Goal: Transaction & Acquisition: Purchase product/service

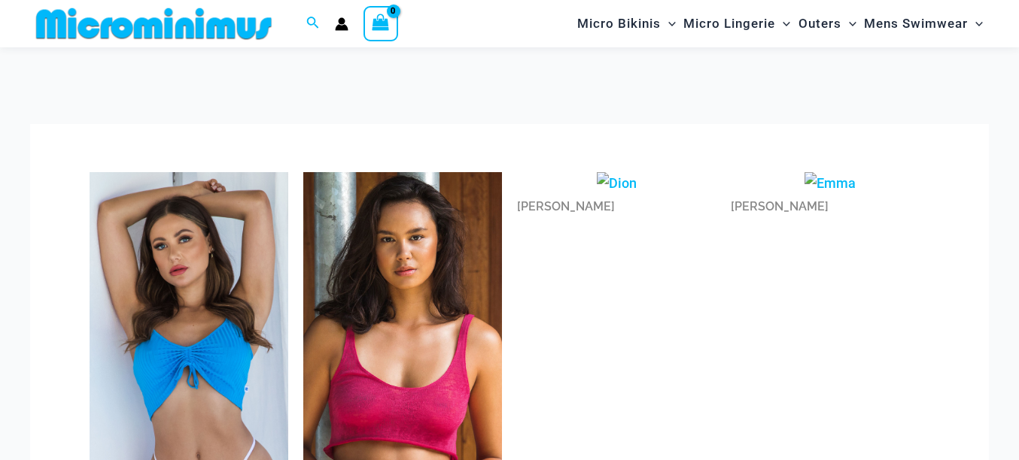
scroll to position [129, 0]
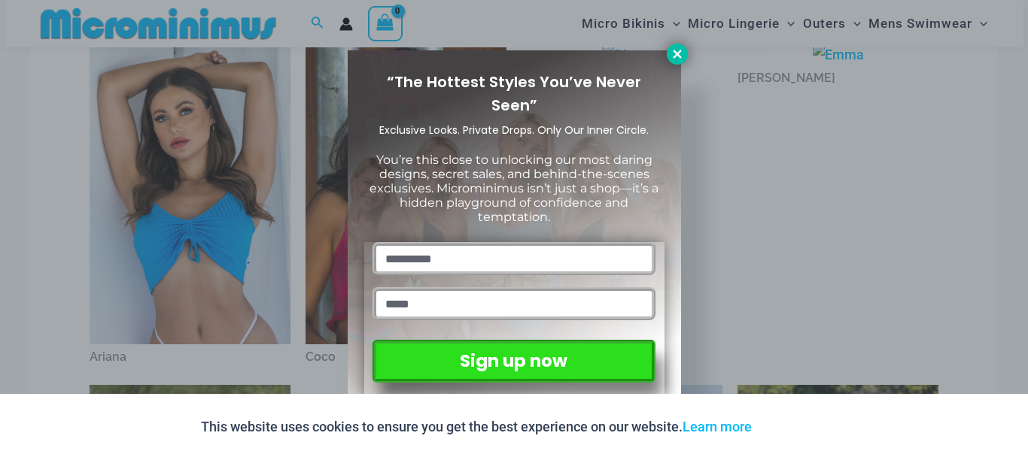
click at [675, 50] on icon at bounding box center [677, 54] width 14 height 14
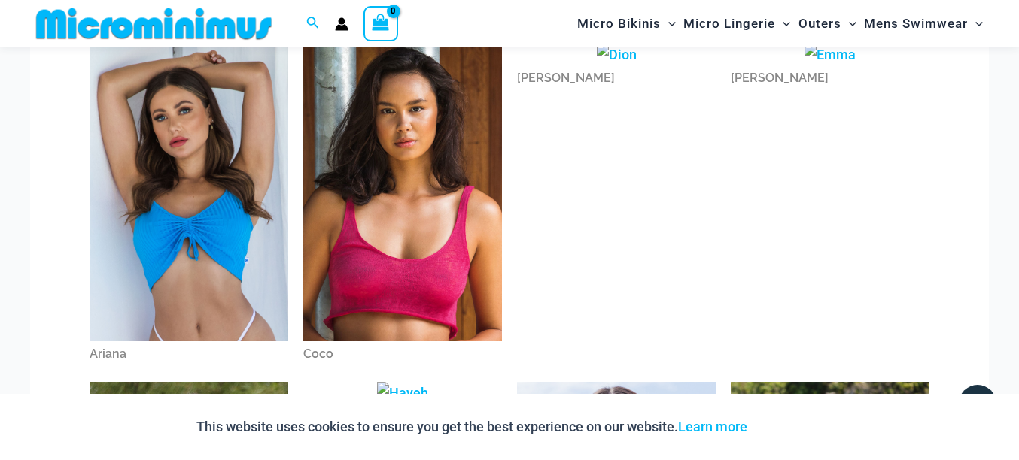
click at [408, 102] on img at bounding box center [402, 193] width 199 height 298
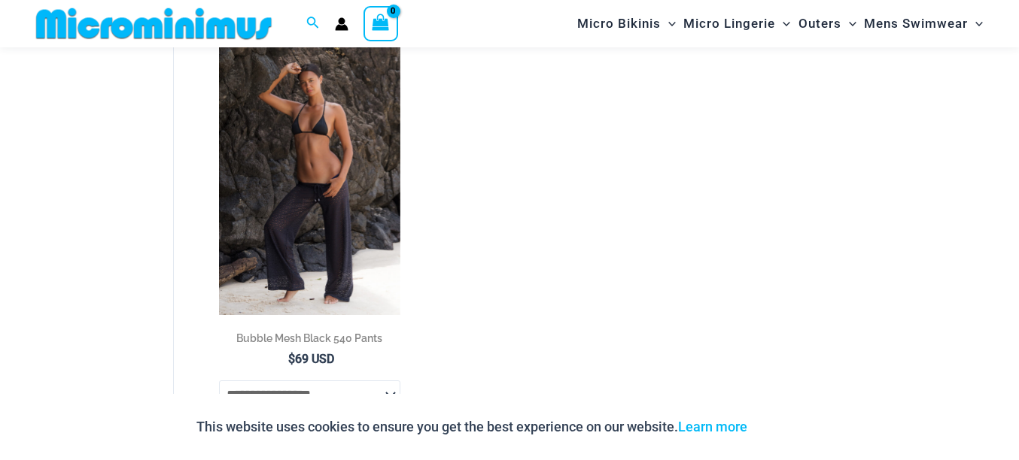
scroll to position [80, 0]
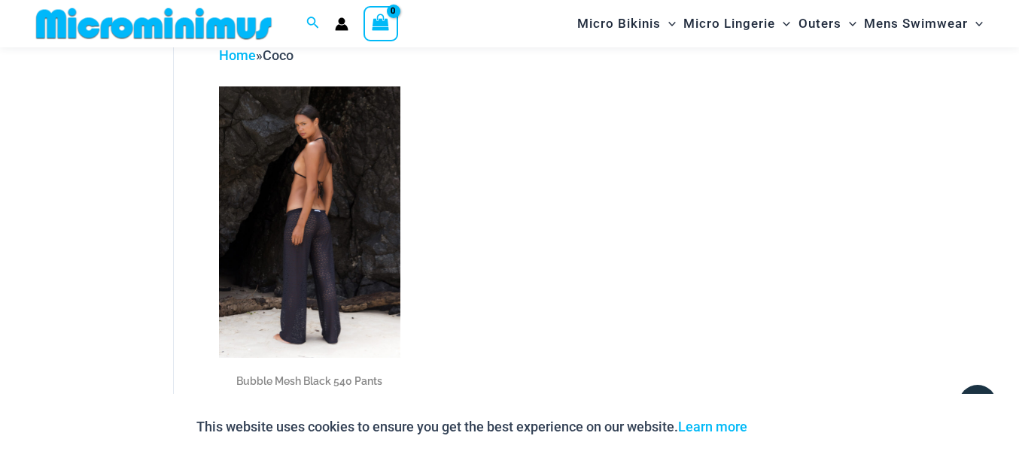
click at [332, 140] on img at bounding box center [309, 223] width 181 height 272
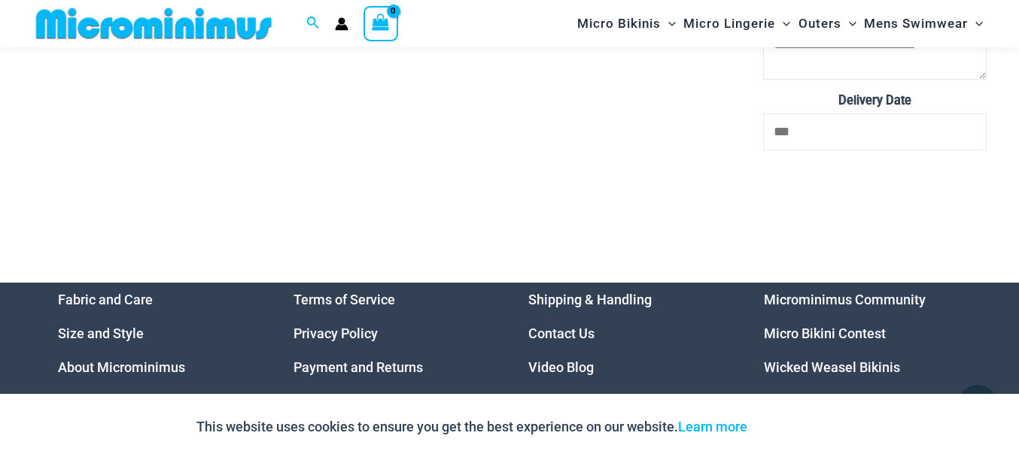
scroll to position [4931, 0]
